Goal: Task Accomplishment & Management: Use online tool/utility

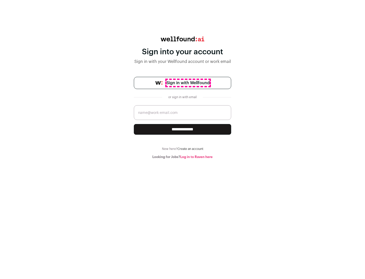
click at [188, 83] on span "Sign in with Wellfound" at bounding box center [188, 83] width 43 height 6
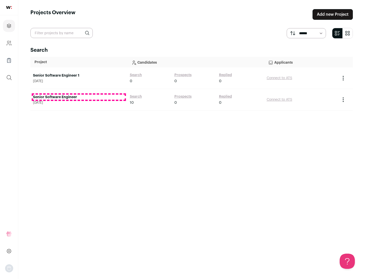
click at [79, 97] on link "Senior Software Engineer" at bounding box center [79, 97] width 92 height 5
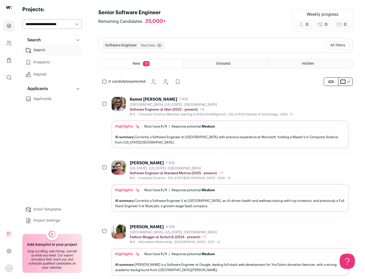
click at [226, 123] on div "Highlights Must have: 1 / 1 How many must haves have been fulfilled? | Response…" at bounding box center [231, 135] width 238 height 28
